Goal: Communication & Community: Ask a question

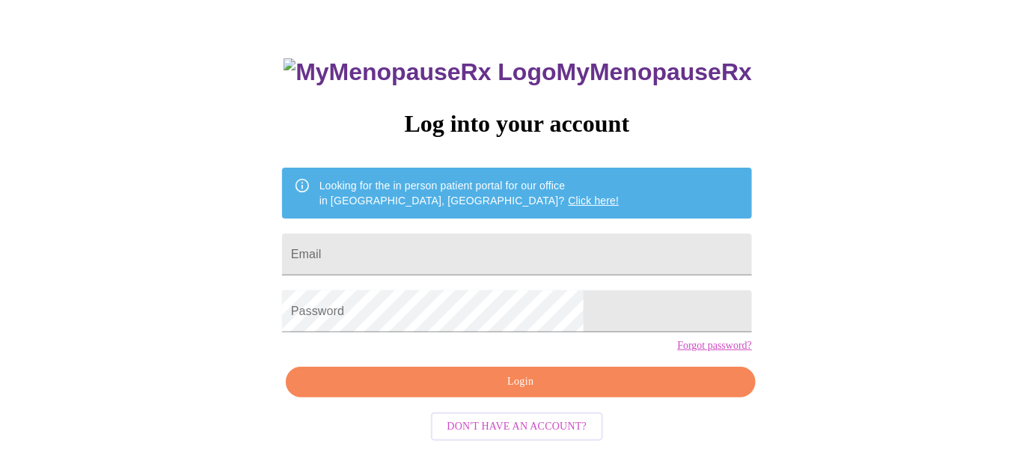
scroll to position [66, 0]
click at [425, 251] on input "Email" at bounding box center [517, 254] width 470 height 42
type input "[EMAIL_ADDRESS][DOMAIN_NAME]"
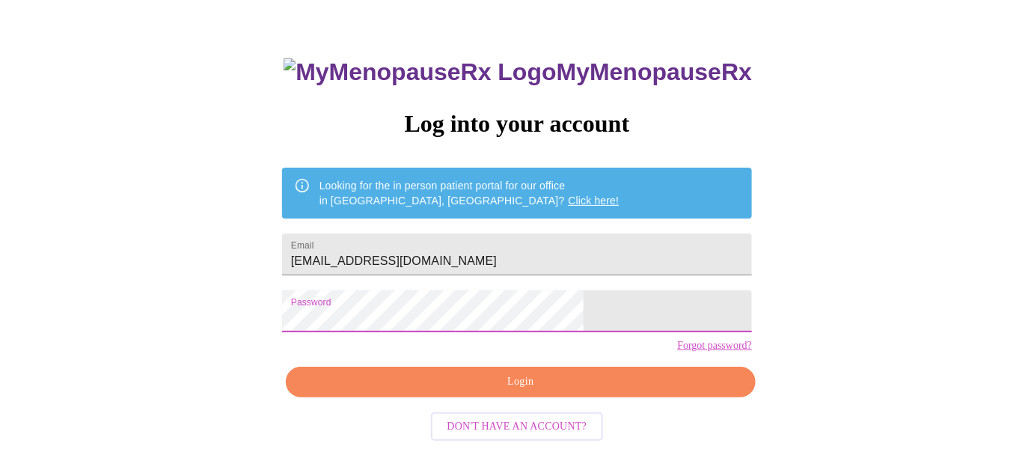
click at [477, 367] on div "MyMenopauseRx Log into your account Looking for the in person patient portal fo…" at bounding box center [517, 270] width 500 height 473
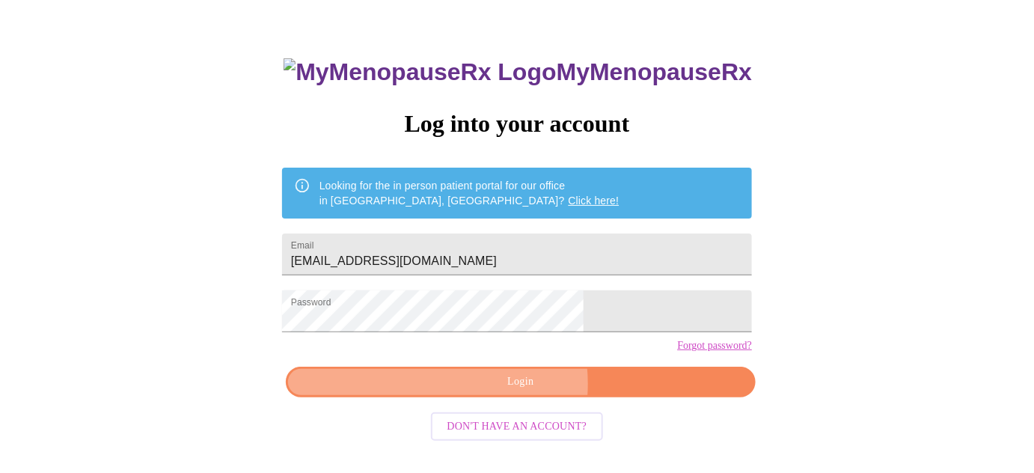
click at [496, 391] on span "Login" at bounding box center [520, 382] width 435 height 19
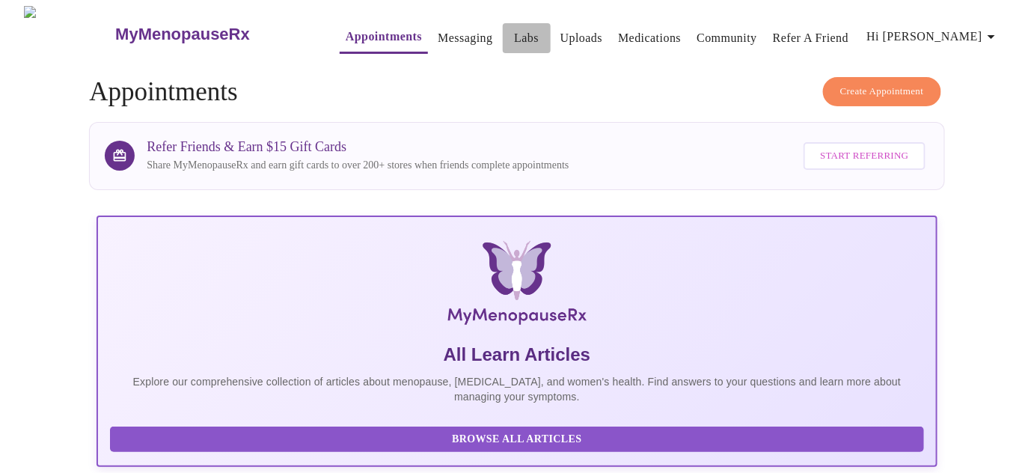
click at [514, 28] on link "Labs" at bounding box center [526, 38] width 25 height 21
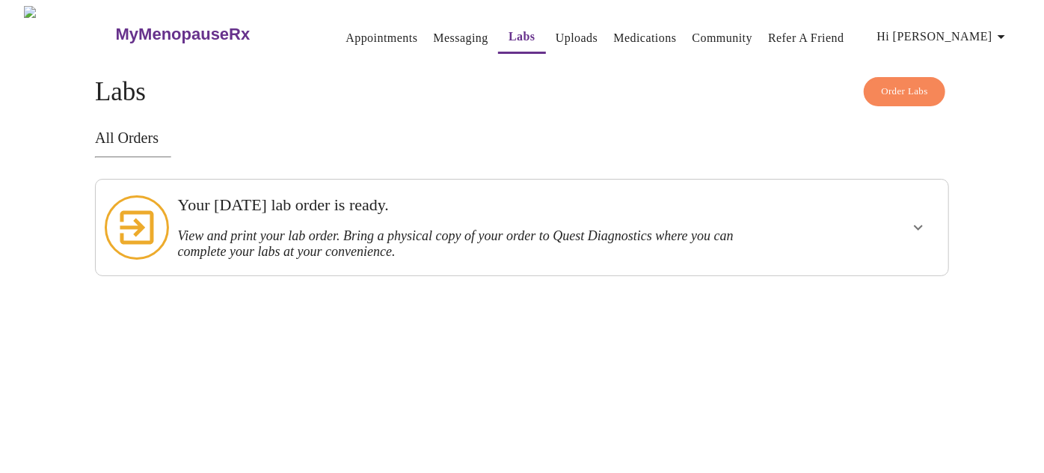
click at [436, 31] on link "Messaging" at bounding box center [460, 38] width 55 height 21
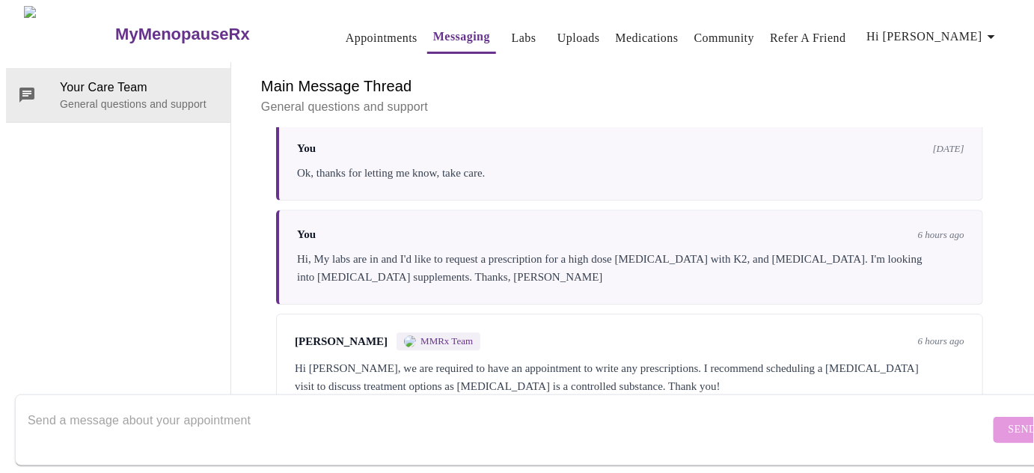
scroll to position [1306, 0]
click at [573, 365] on div "Main Message Thread General questions and support Messages are typically review…" at bounding box center [629, 238] width 761 height 352
click at [408, 401] on div at bounding box center [509, 430] width 962 height 58
type textarea "a"
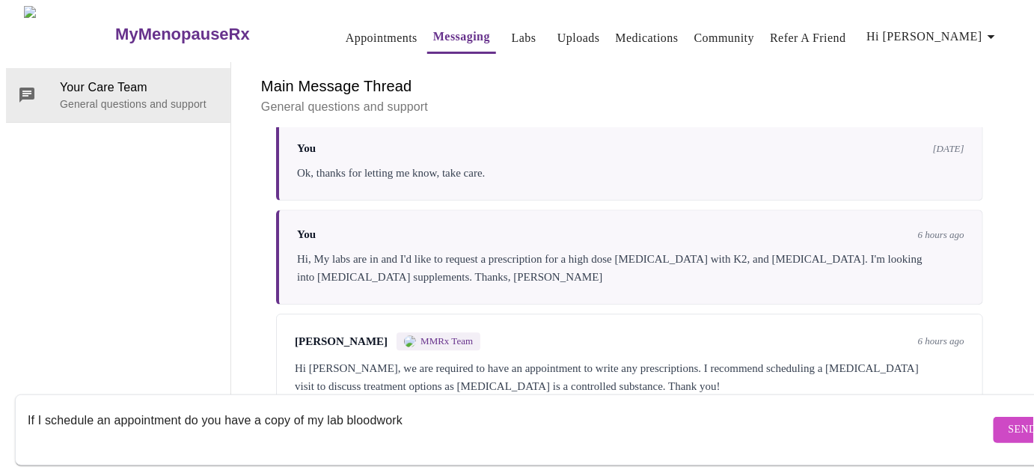
scroll to position [52, 0]
click at [112, 406] on textarea "If I schedule an appointment do you have a copy of my lab bloodwork?" at bounding box center [509, 430] width 962 height 48
click at [516, 406] on textarea "If I schedule and pay for an appointment do you have a copy of my lab bloodwork?" at bounding box center [509, 430] width 962 height 48
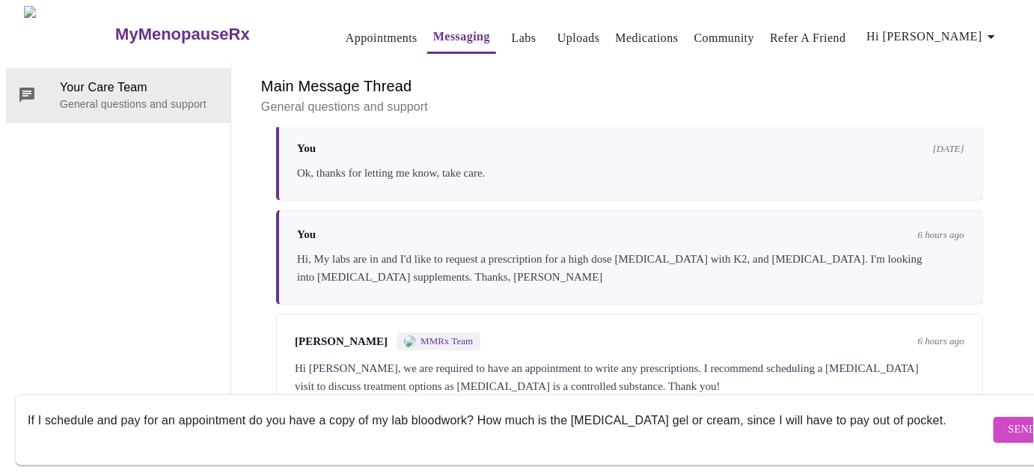
type textarea "If I schedule and pay for an appointment do you have a copy of my lab bloodwork…"
click at [1009, 420] on span "Send" at bounding box center [1023, 429] width 28 height 19
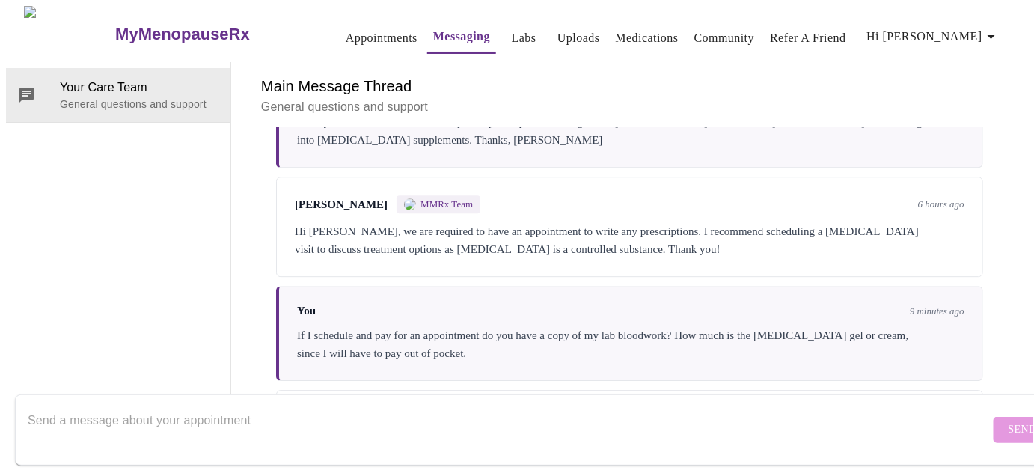
scroll to position [1526, 0]
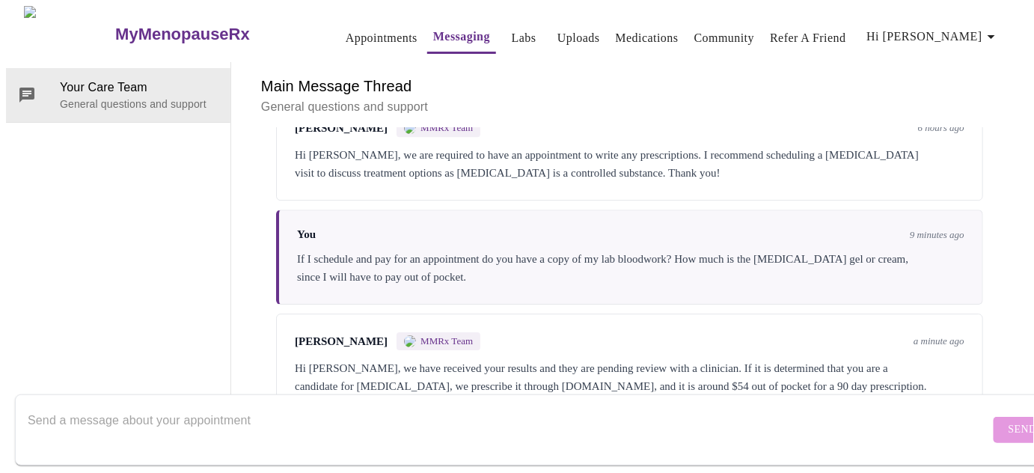
click at [572, 406] on textarea "Send a message about your appointment" at bounding box center [509, 430] width 962 height 48
type textarea "o"
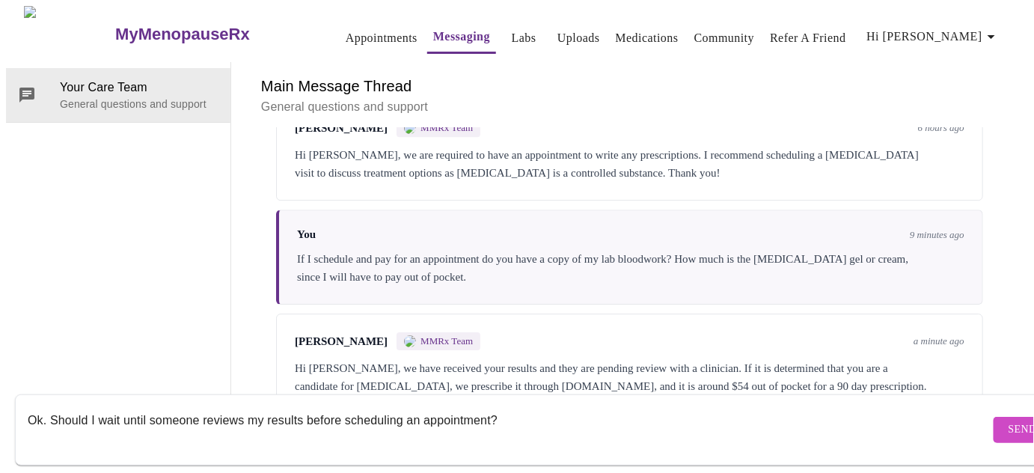
type textarea "Ok. Should I wait until someone reviews my results before scheduling an appoint…"
click at [995, 417] on button "Send" at bounding box center [1023, 430] width 58 height 26
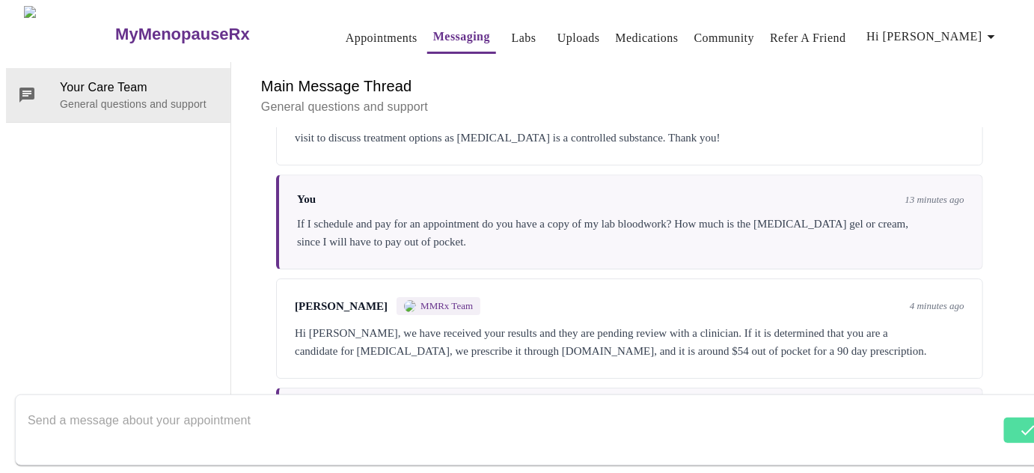
scroll to position [1615, 0]
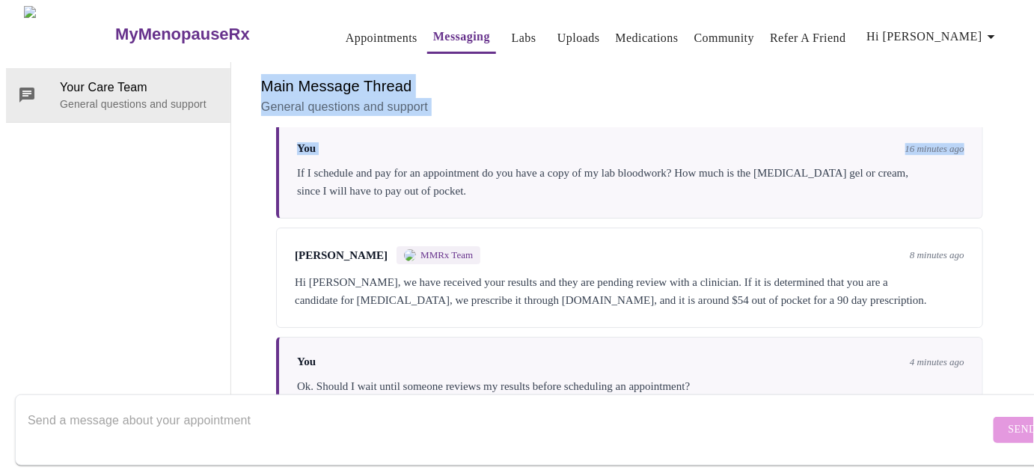
drag, startPoint x: 967, startPoint y: 75, endPoint x: 967, endPoint y: -34, distance: 108.5
click at [967, 0] on html "MyMenopauseRx Appointments Messaging Labs Uploads Medications Community Refer a…" at bounding box center [517, 210] width 1034 height 420
click at [967, 28] on span "Hi [PERSON_NAME]" at bounding box center [933, 36] width 133 height 21
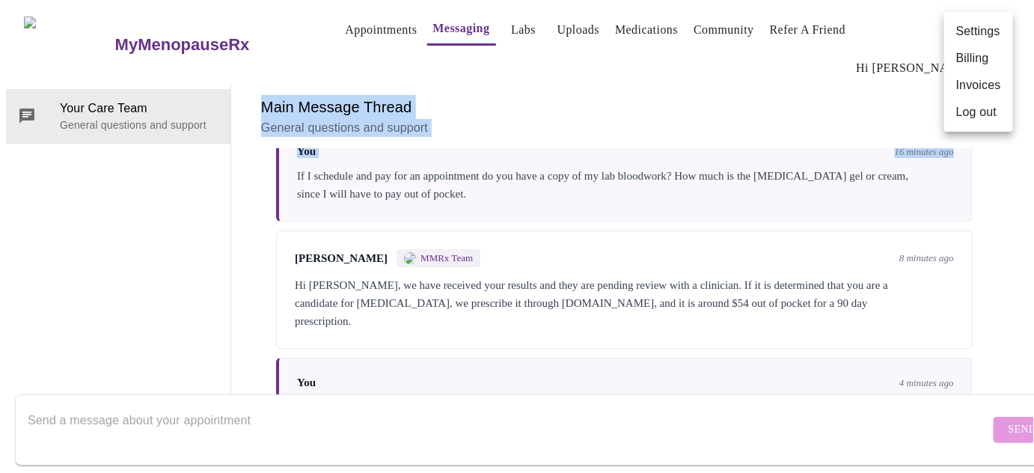
scroll to position [1633, 0]
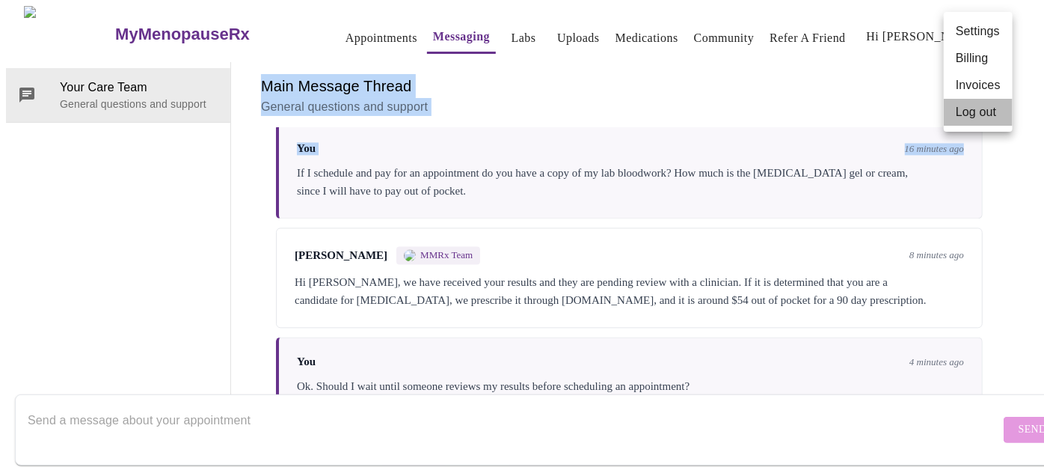
click at [986, 120] on li "Log out" at bounding box center [978, 112] width 69 height 27
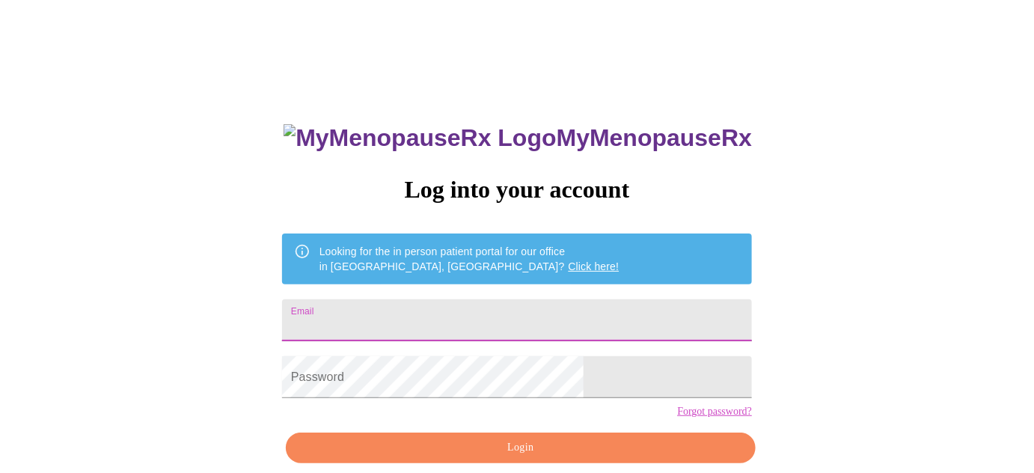
click at [578, 305] on input "Email" at bounding box center [517, 320] width 470 height 42
type input "[EMAIL_ADDRESS][DOMAIN_NAME]"
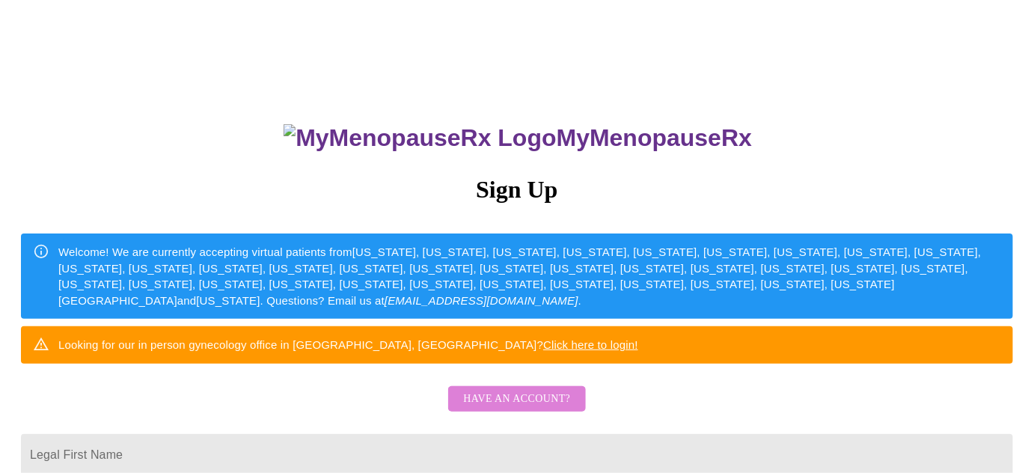
click at [534, 409] on span "Have an account?" at bounding box center [516, 399] width 107 height 19
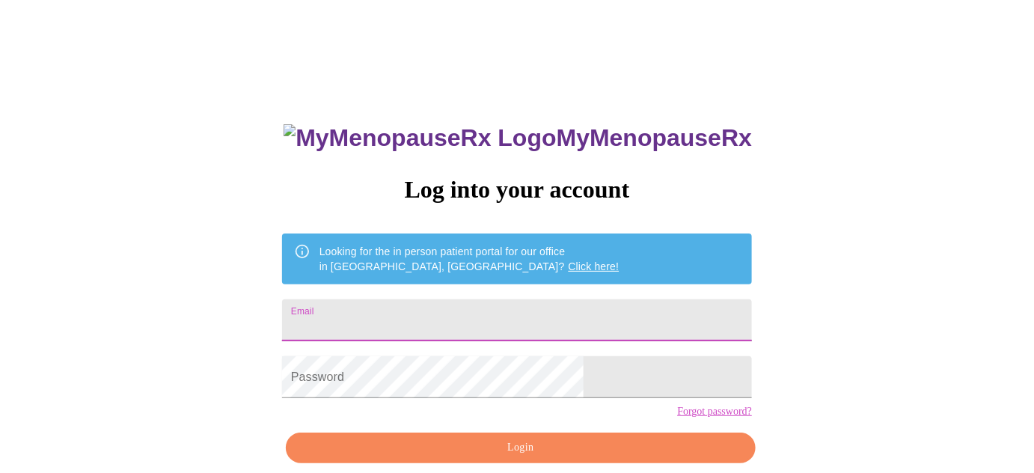
click at [546, 326] on input "Email" at bounding box center [517, 320] width 470 height 42
type input "[EMAIL_ADDRESS][DOMAIN_NAME]"
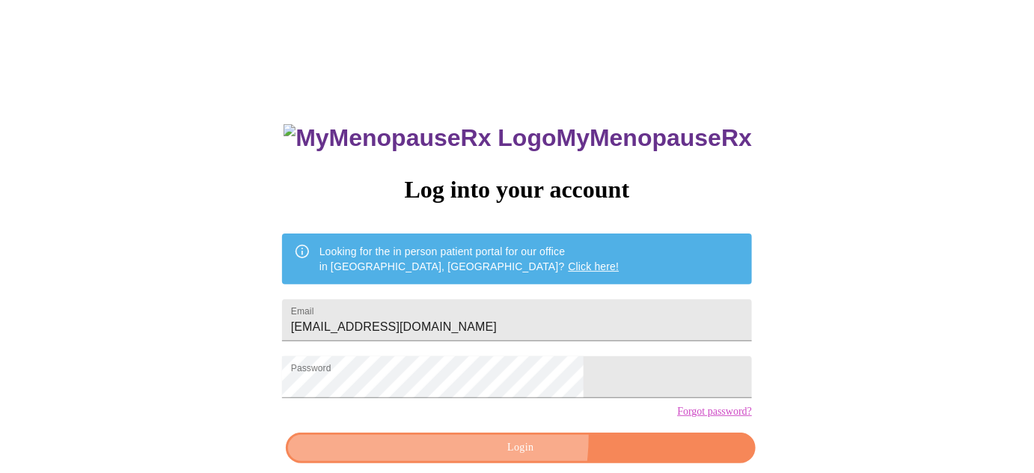
click at [472, 462] on button "Login" at bounding box center [521, 447] width 470 height 31
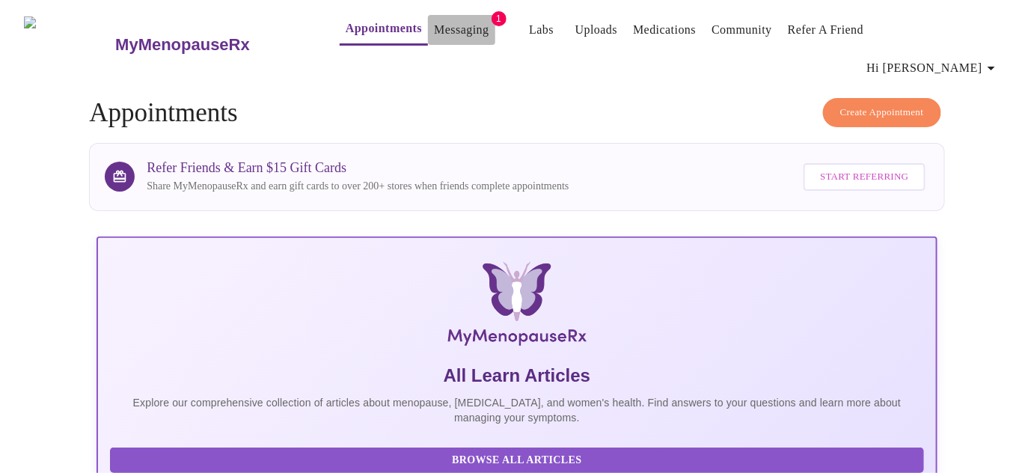
click at [434, 22] on link "Messaging" at bounding box center [461, 29] width 55 height 21
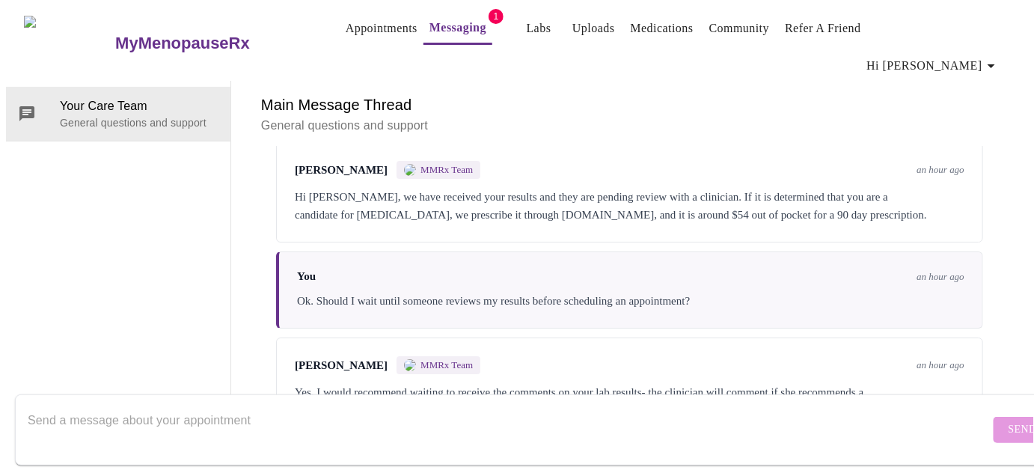
scroll to position [1727, 0]
